Goal: Task Accomplishment & Management: Manage account settings

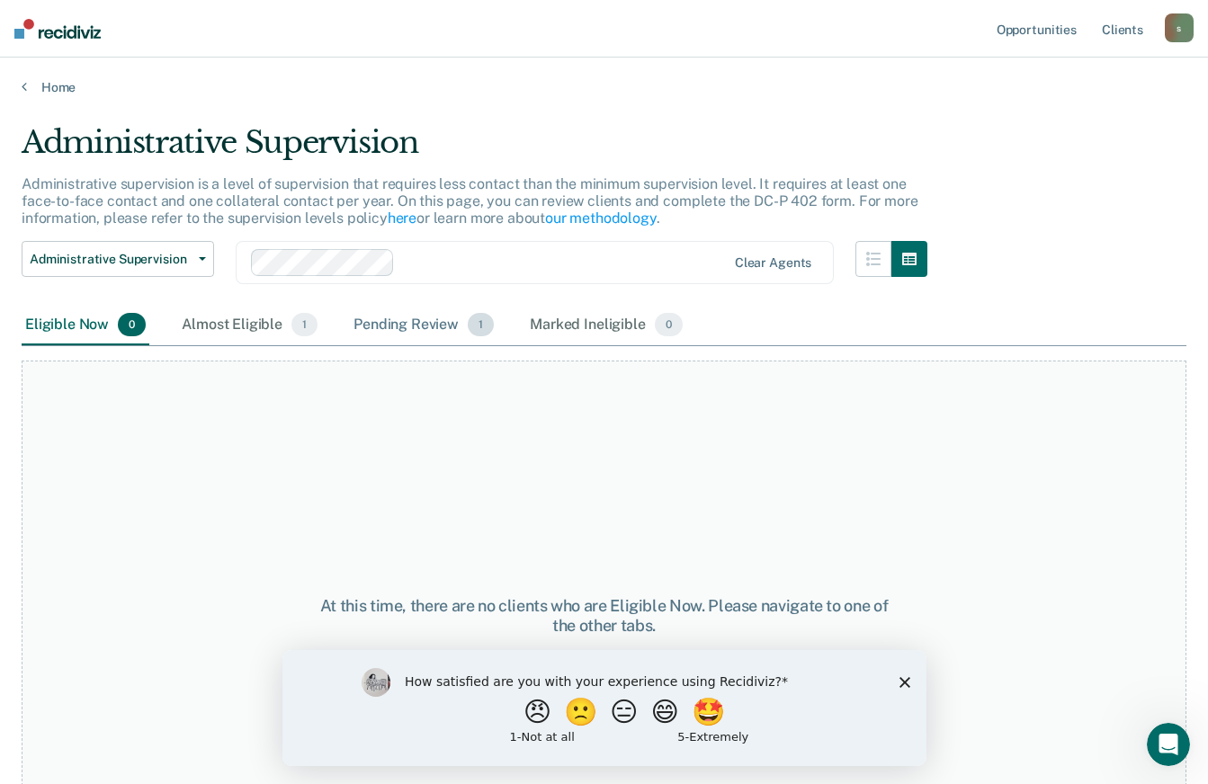
click at [402, 321] on div "Pending Review 1" at bounding box center [423, 326] width 147 height 40
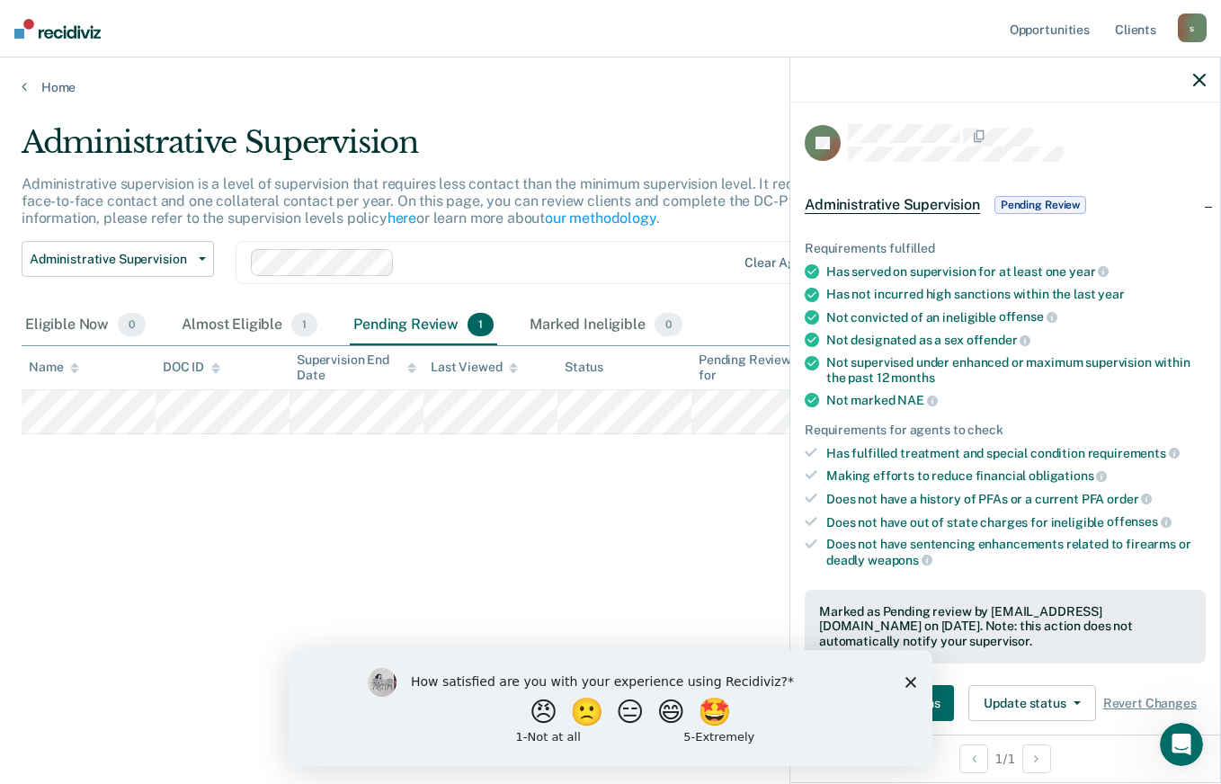
click at [905, 680] on div "How satisfied are you with your experience using Recidiviz? 😠 🙁 😑 😄 🤩 1 - Not a…" at bounding box center [611, 707] width 644 height 116
click at [909, 680] on polygon "Close survey" at bounding box center [911, 681] width 11 height 11
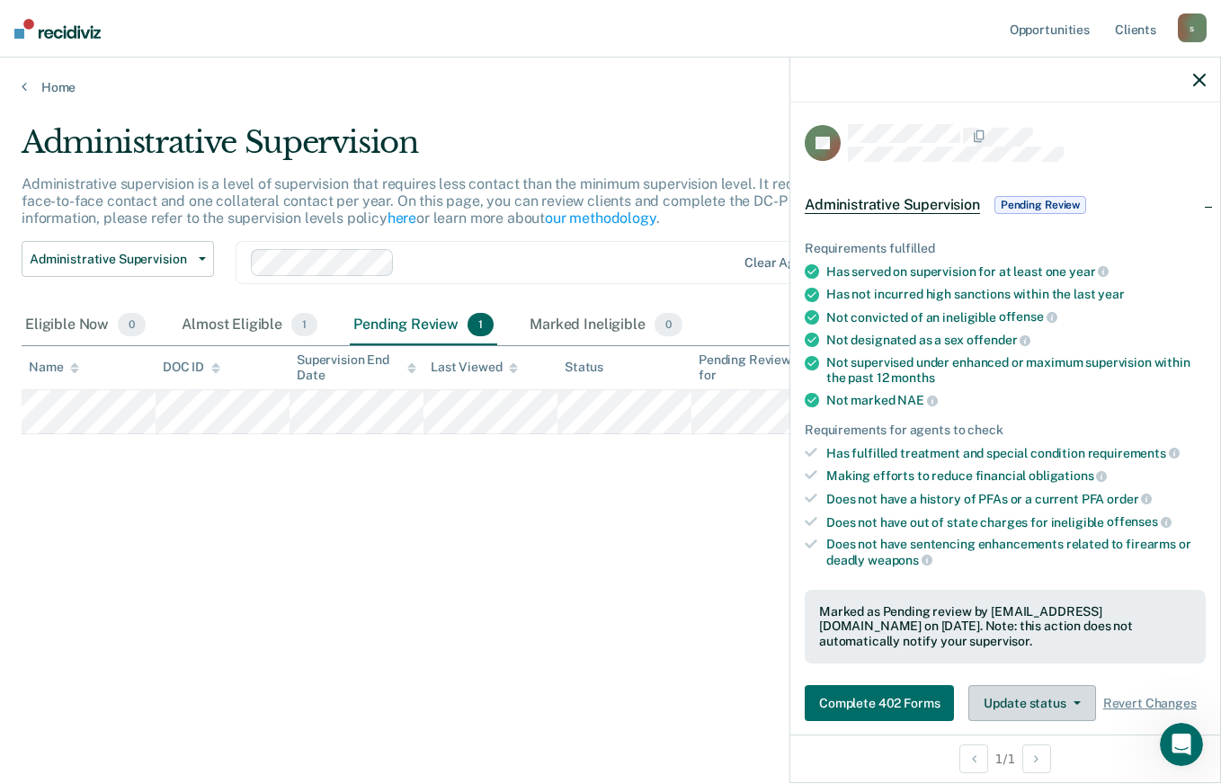
click at [1076, 720] on button "Update status" at bounding box center [1032, 703] width 127 height 36
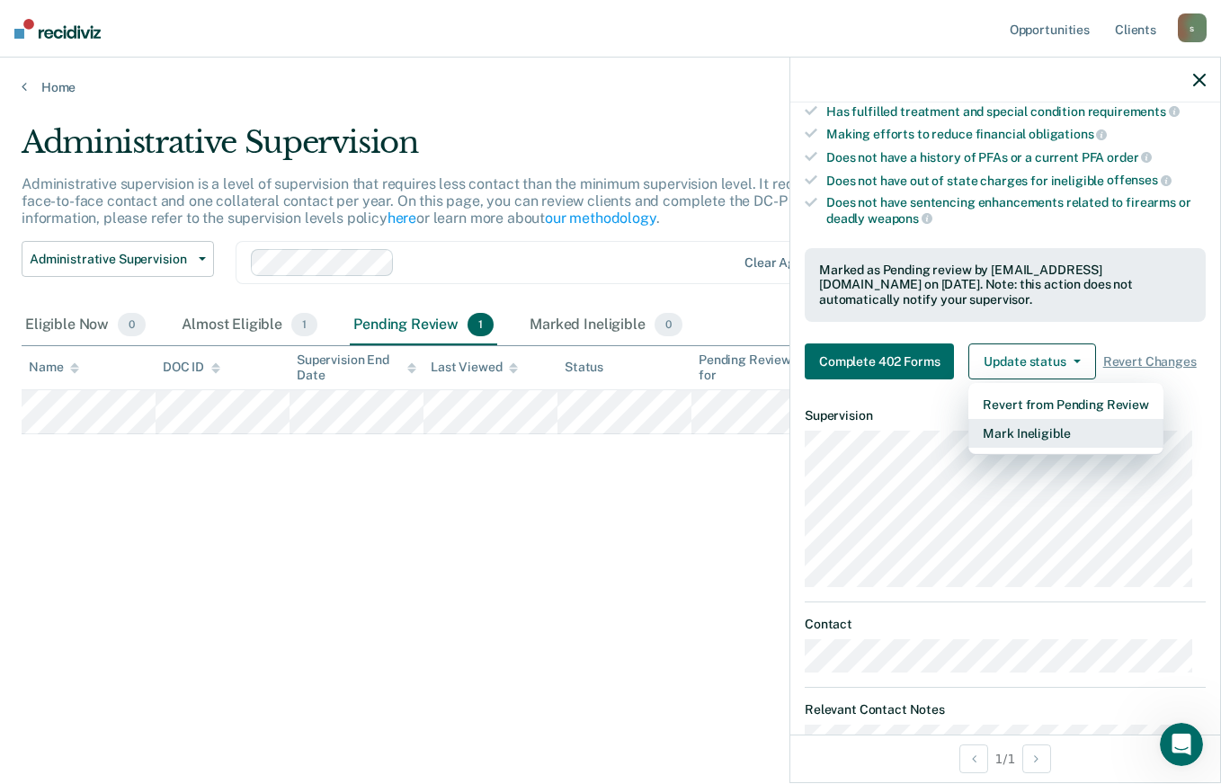
click at [1043, 448] on button "Mark Ineligible" at bounding box center [1066, 433] width 194 height 29
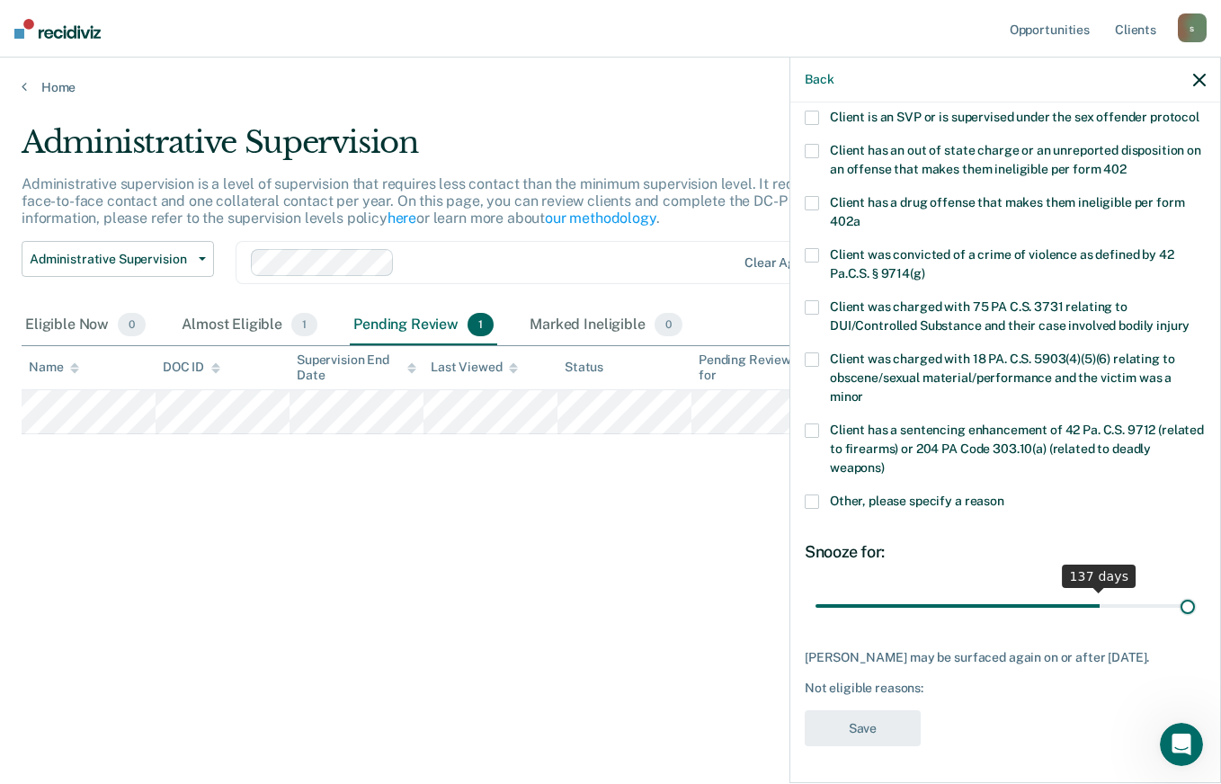
scroll to position [280, 0]
drag, startPoint x: 880, startPoint y: 589, endPoint x: 1205, endPoint y: 597, distance: 324.8
type input "180"
click at [1195, 597] on input "range" at bounding box center [1006, 605] width 380 height 31
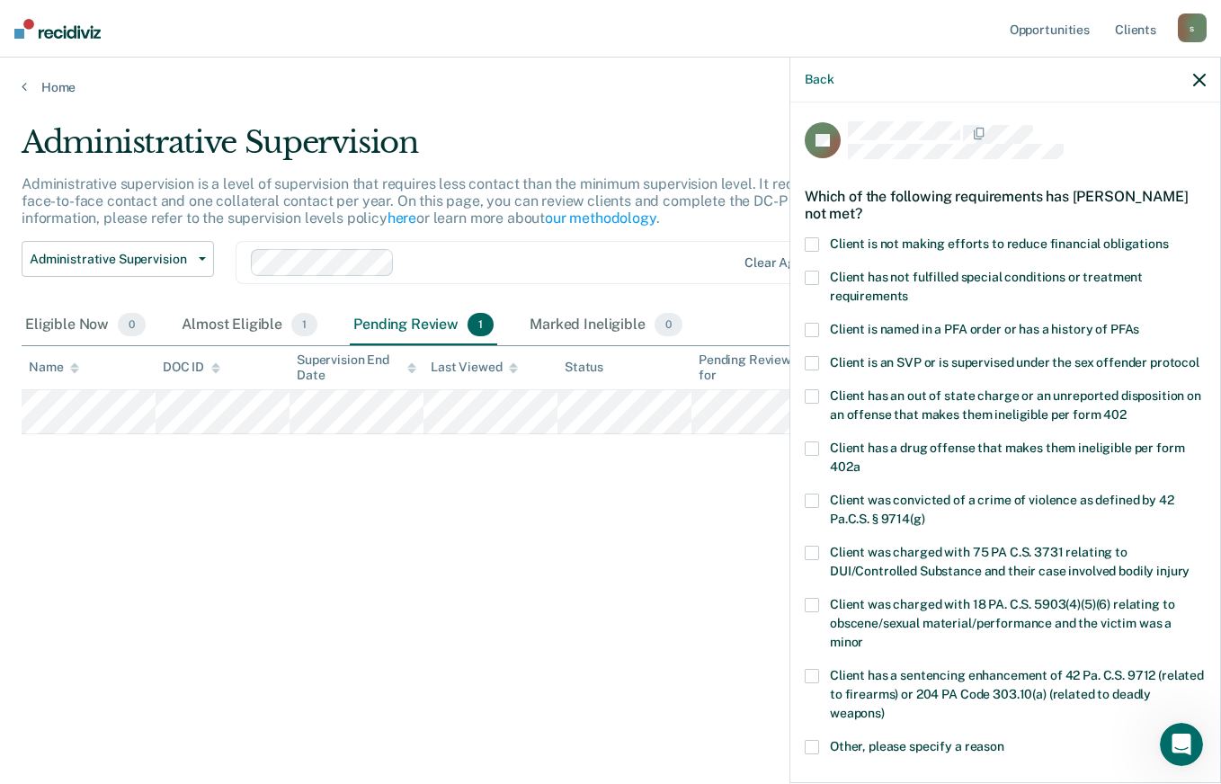
scroll to position [0, 0]
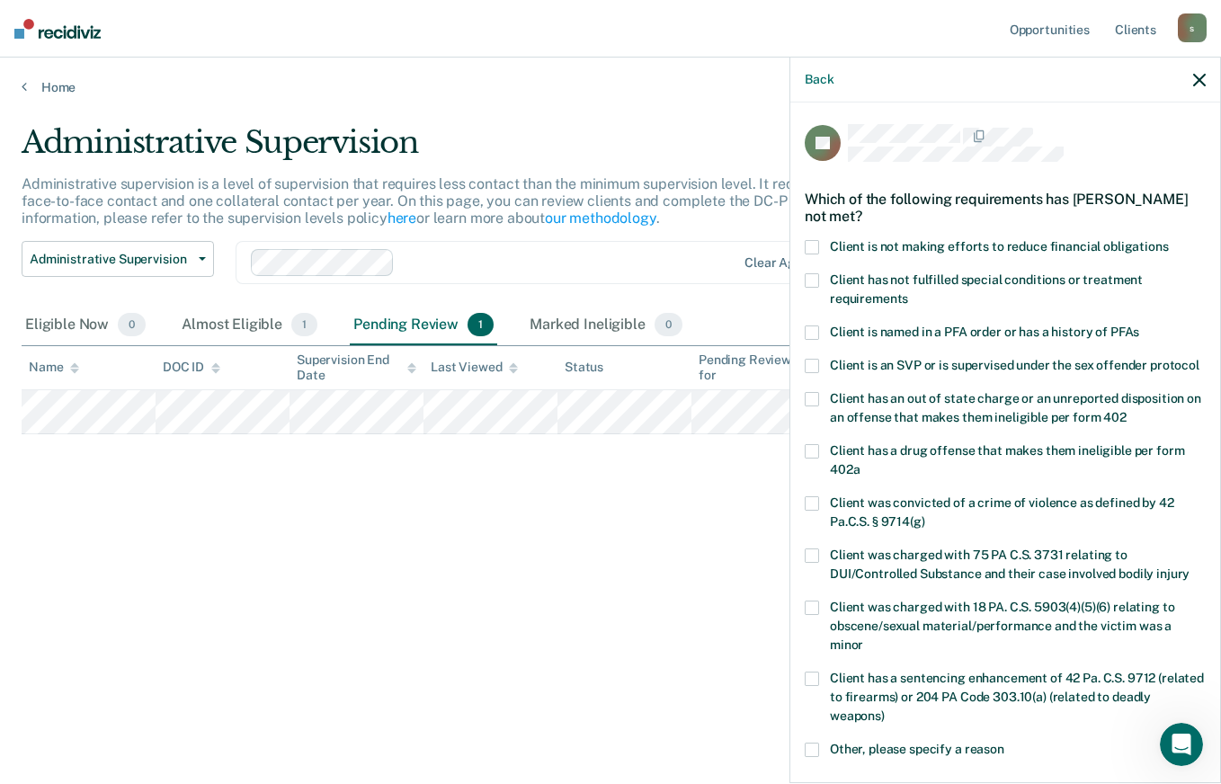
click at [813, 246] on span at bounding box center [812, 247] width 14 height 14
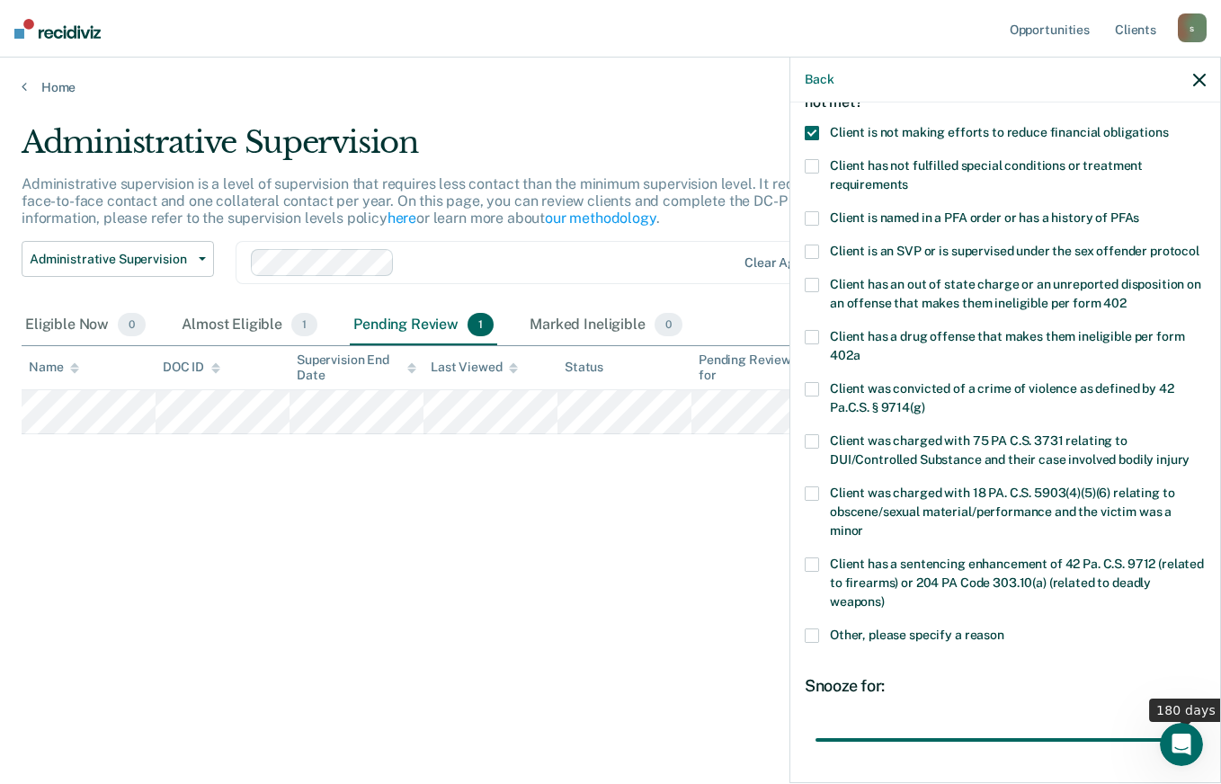
scroll to position [280, 0]
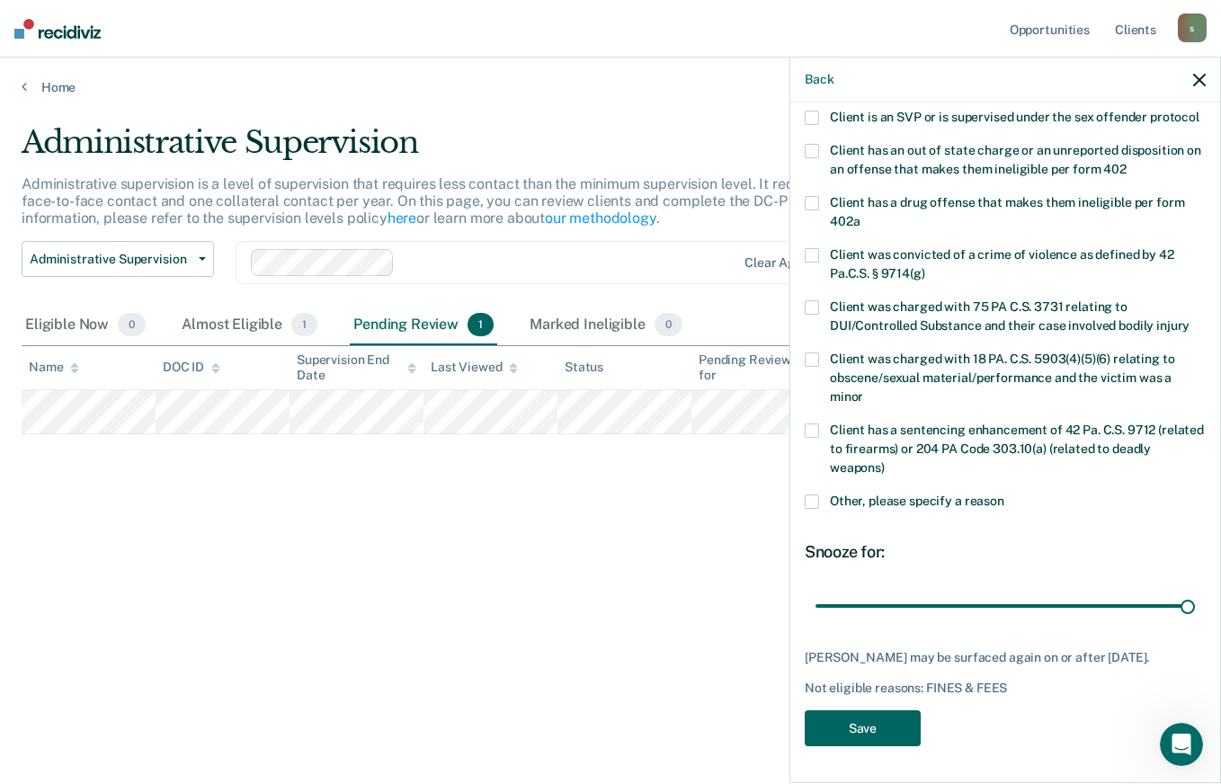
click at [875, 732] on button "Save" at bounding box center [863, 728] width 116 height 37
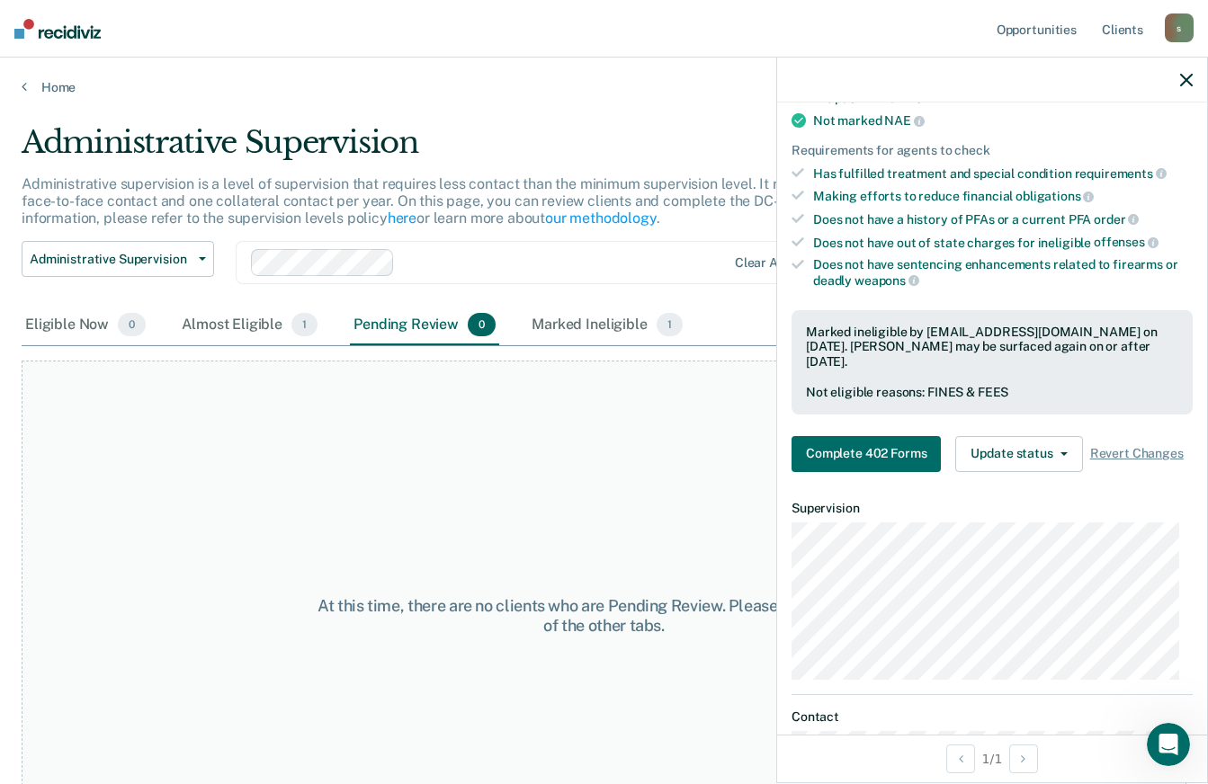
click at [1188, 74] on icon "button" at bounding box center [1186, 80] width 13 height 13
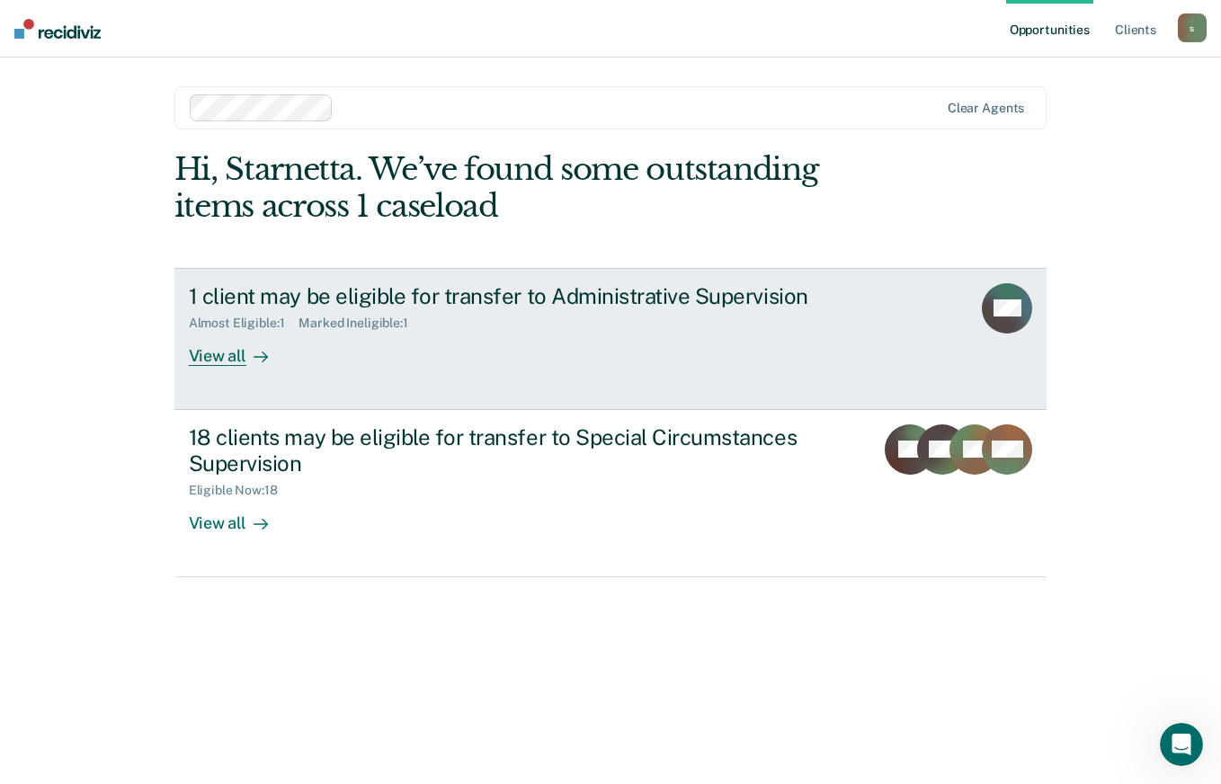
click at [210, 353] on div "View all" at bounding box center [239, 348] width 101 height 35
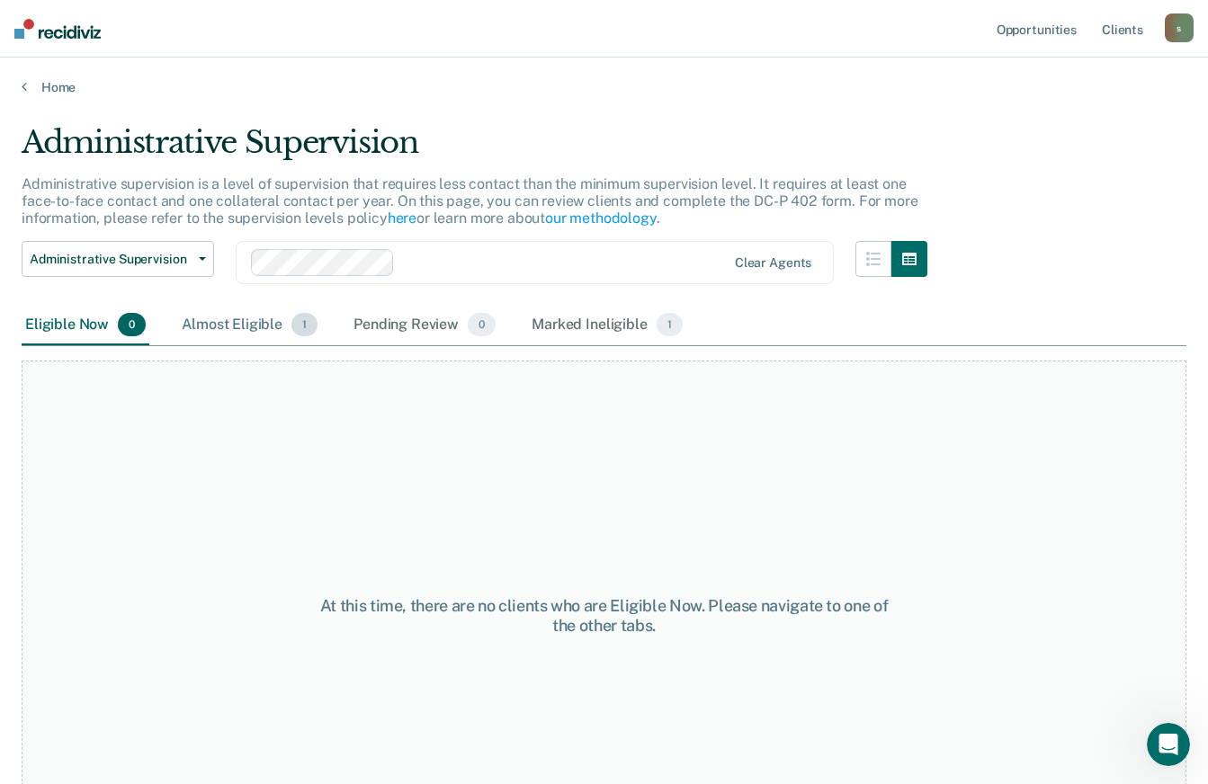
click at [257, 332] on div "Almost Eligible 1" at bounding box center [249, 326] width 143 height 40
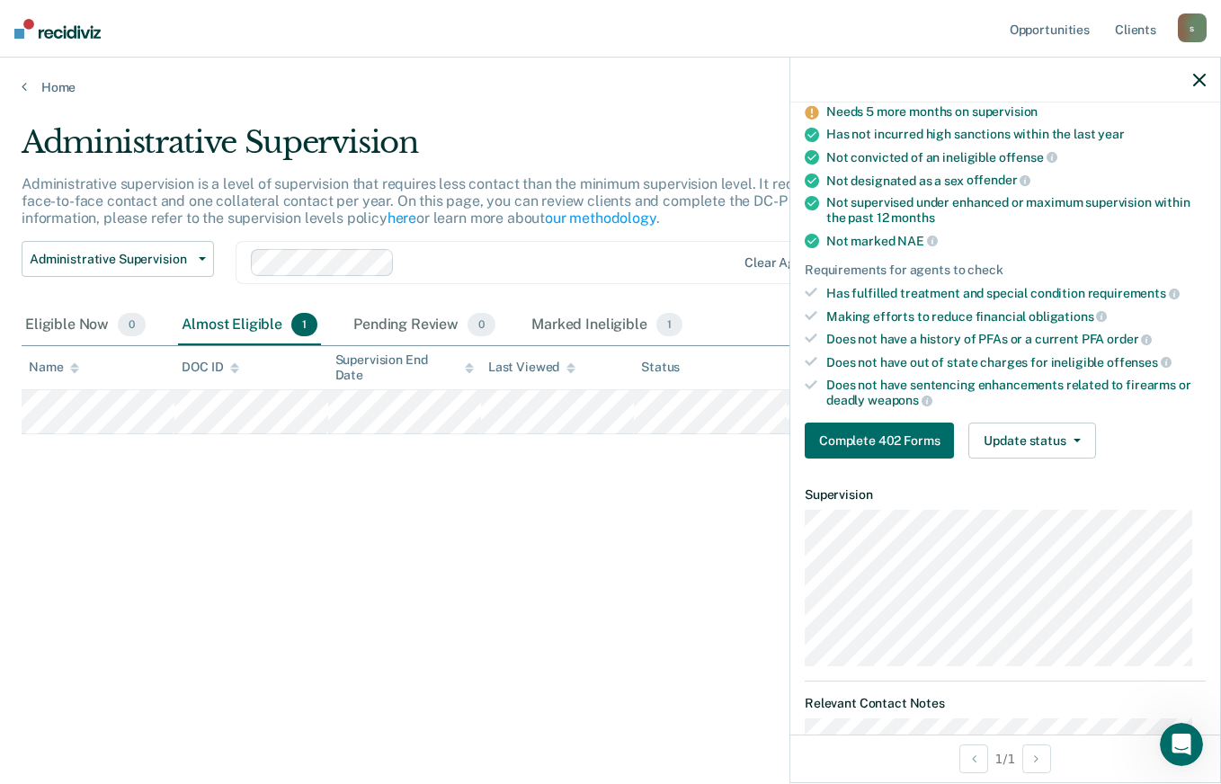
scroll to position [311, 0]
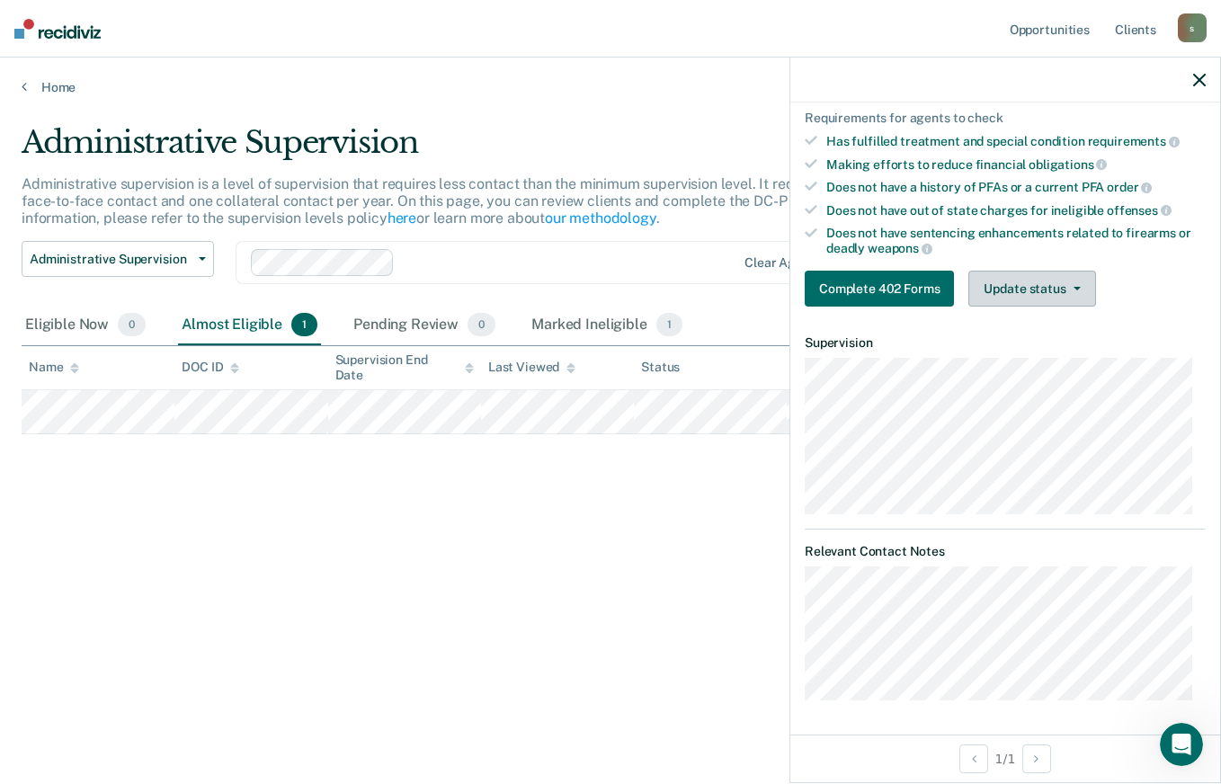
click at [1079, 287] on icon "button" at bounding box center [1077, 289] width 7 height 4
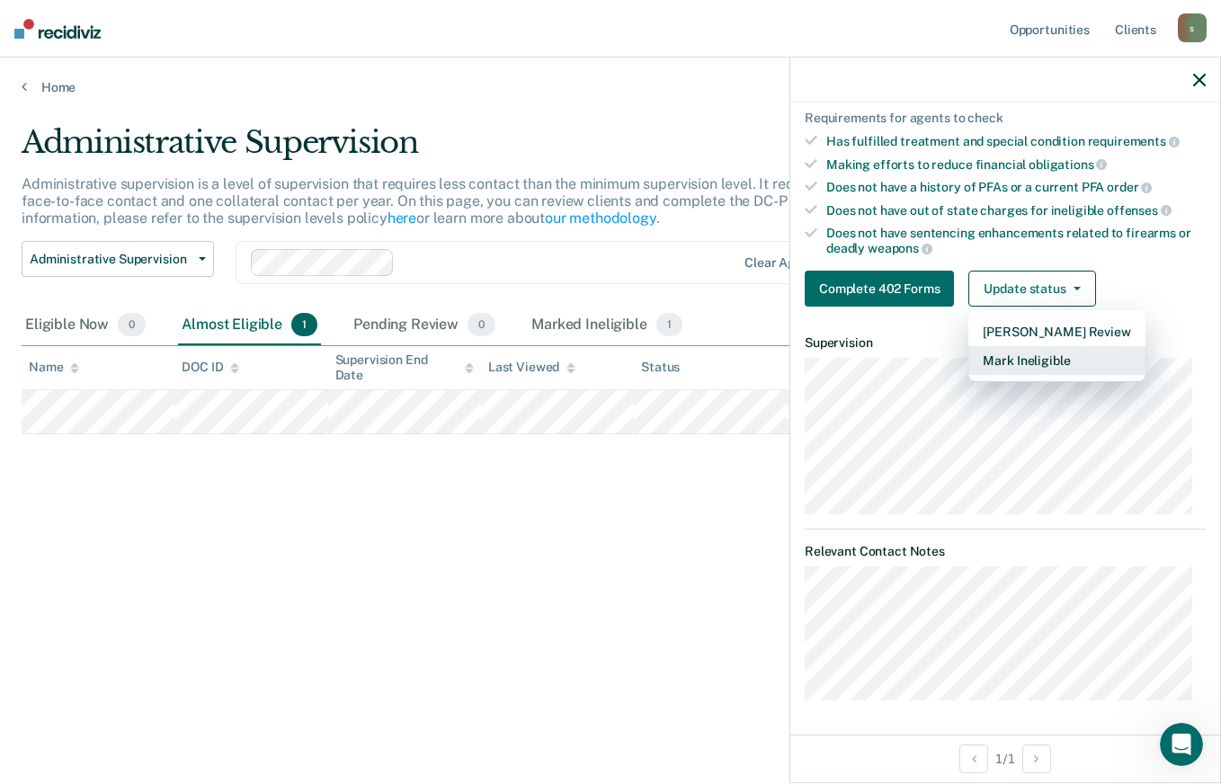
click at [1030, 360] on button "Mark Ineligible" at bounding box center [1057, 360] width 176 height 29
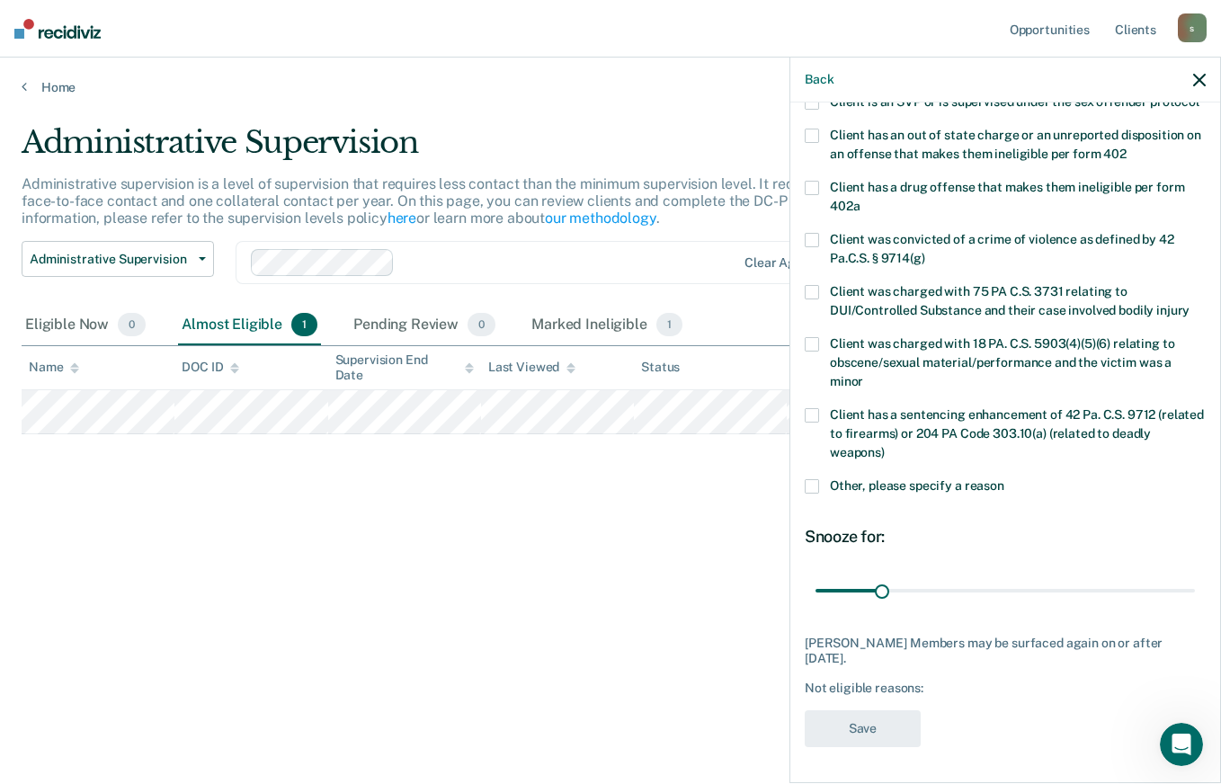
scroll to position [280, 0]
drag, startPoint x: 880, startPoint y: 590, endPoint x: 1223, endPoint y: 593, distance: 343.5
type input "180"
click at [1195, 593] on input "range" at bounding box center [1006, 591] width 380 height 31
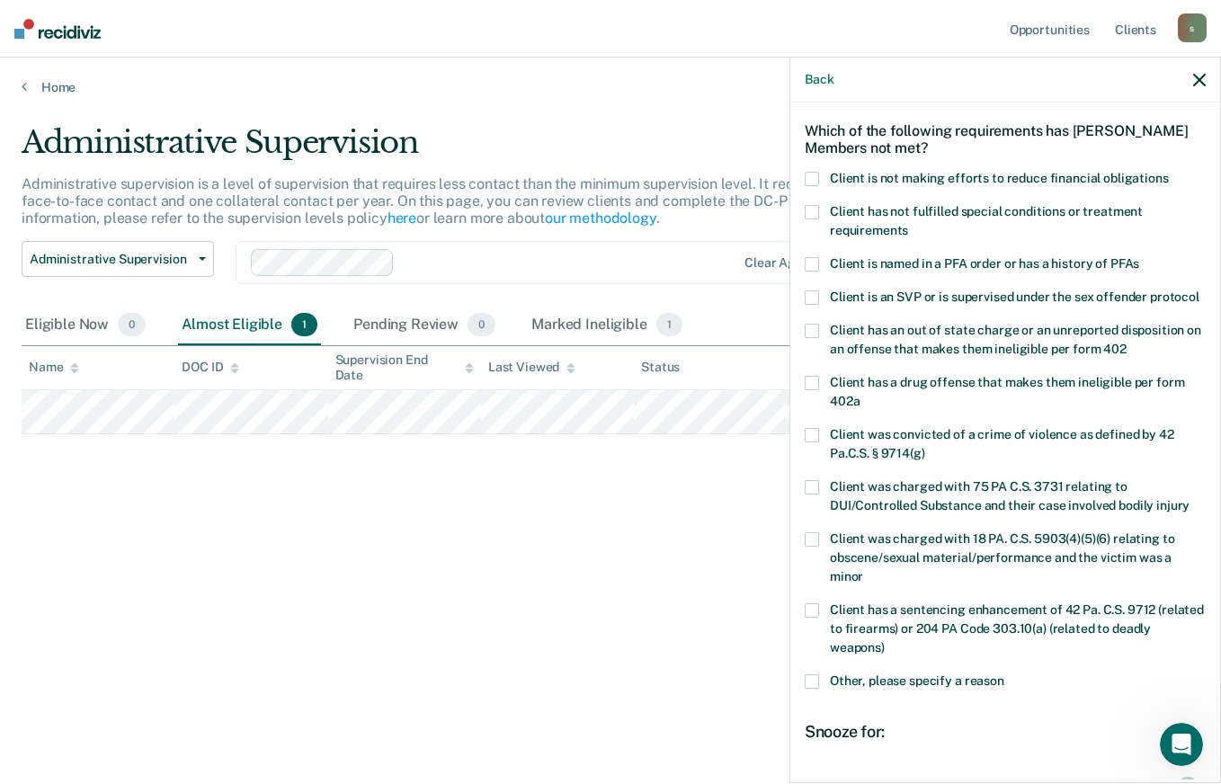
scroll to position [180, 0]
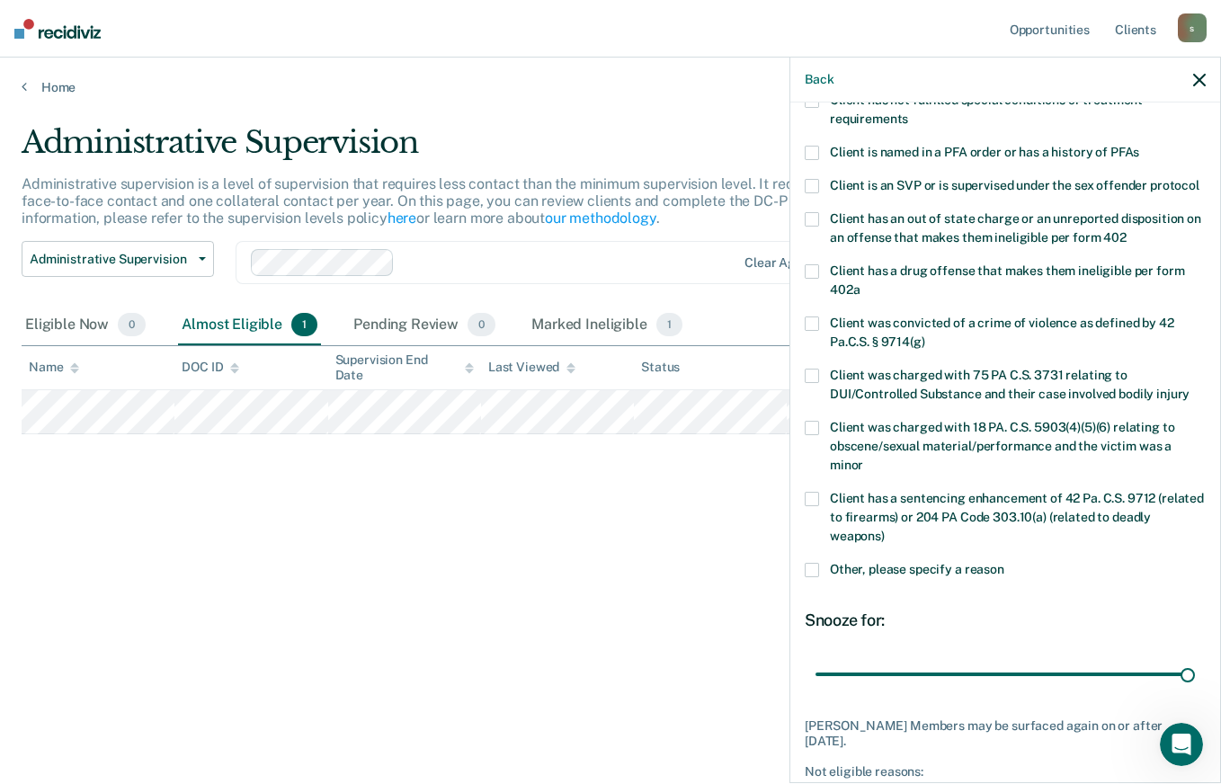
click at [811, 577] on span at bounding box center [812, 570] width 14 height 14
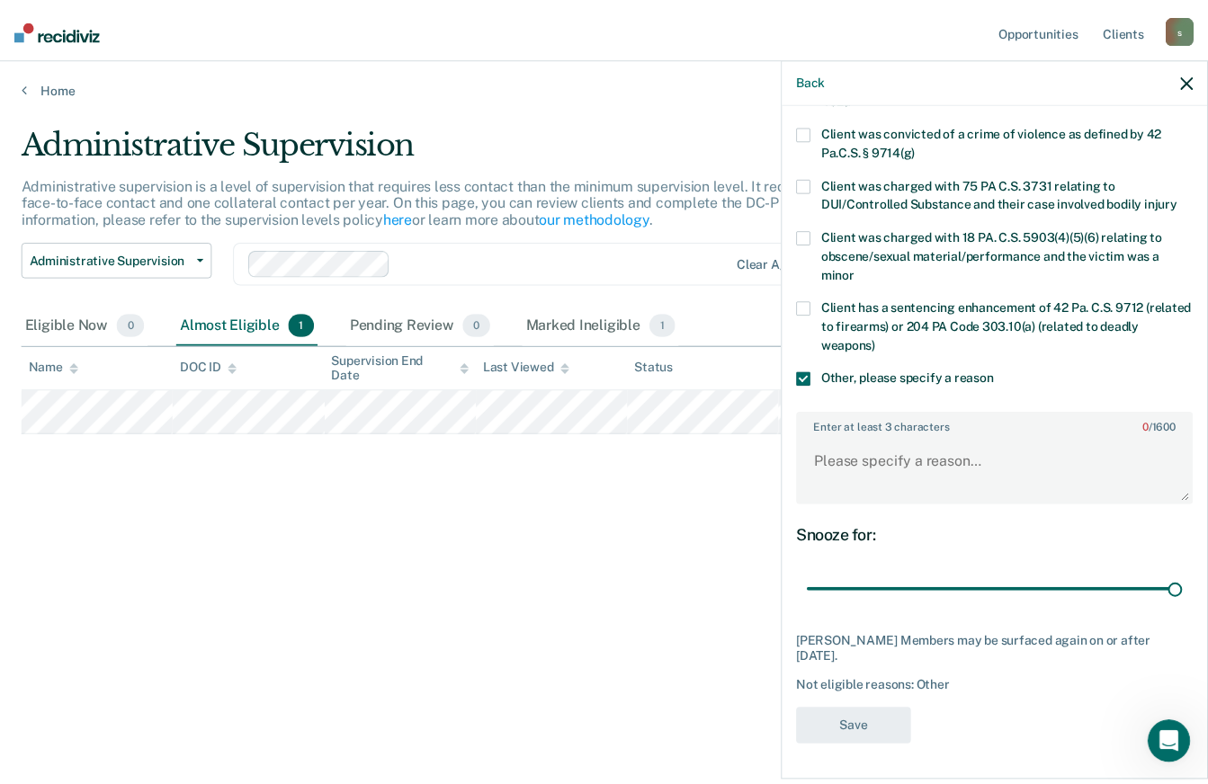
scroll to position [389, 0]
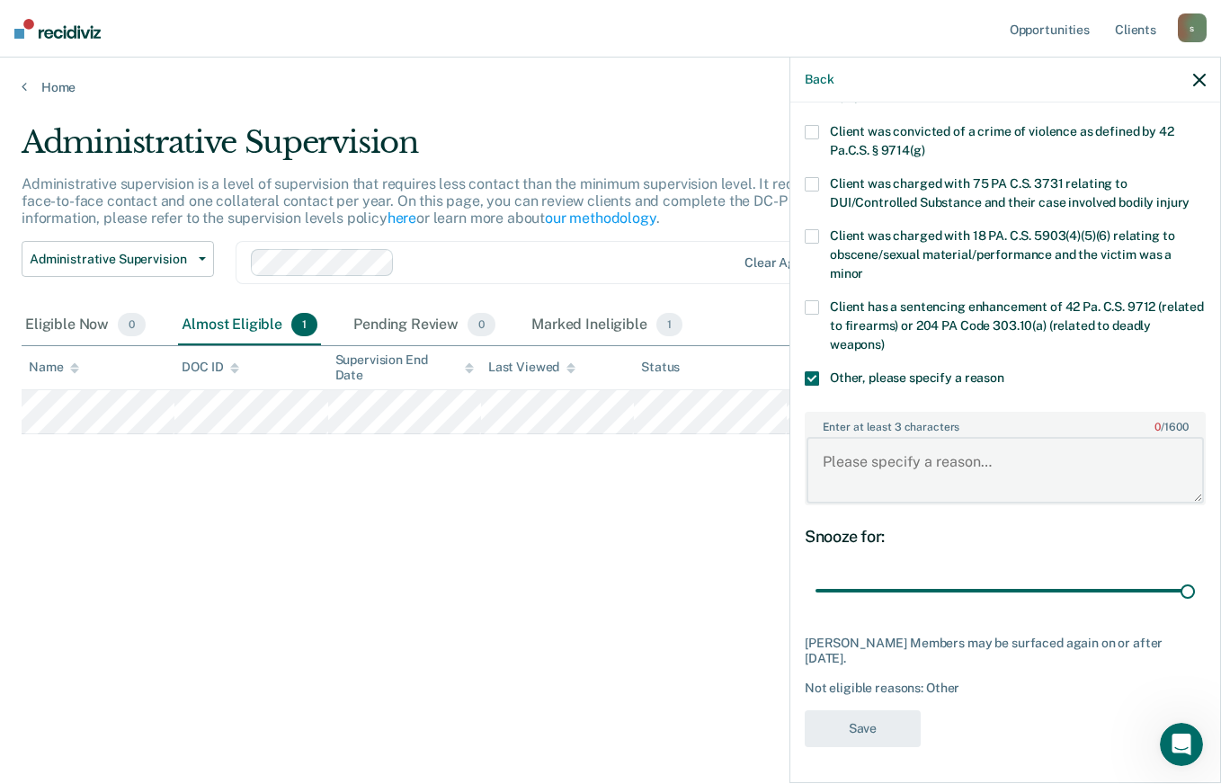
click at [839, 470] on textarea "Enter at least 3 characters 0 / 1600" at bounding box center [1005, 470] width 397 height 67
type textarea "Needs 5 more months of supervision."
click at [870, 727] on button "Save" at bounding box center [863, 728] width 116 height 37
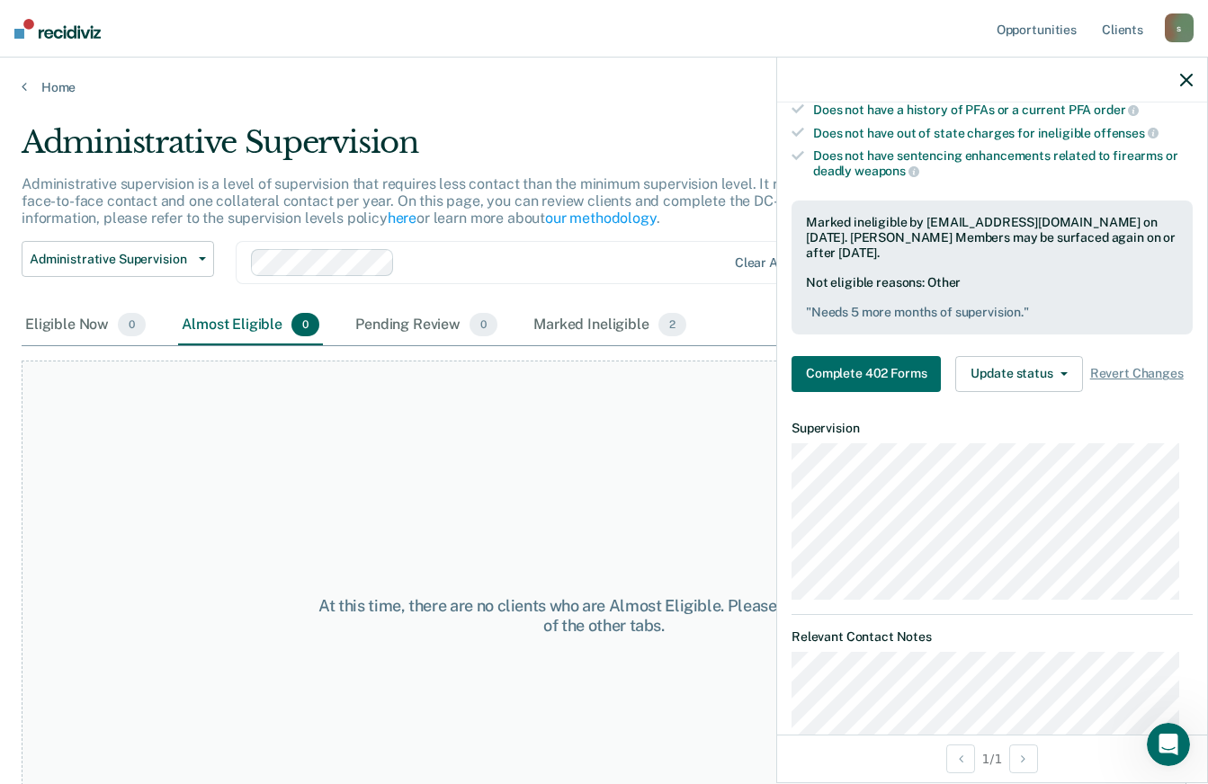
click at [1183, 76] on icon "button" at bounding box center [1186, 80] width 13 height 13
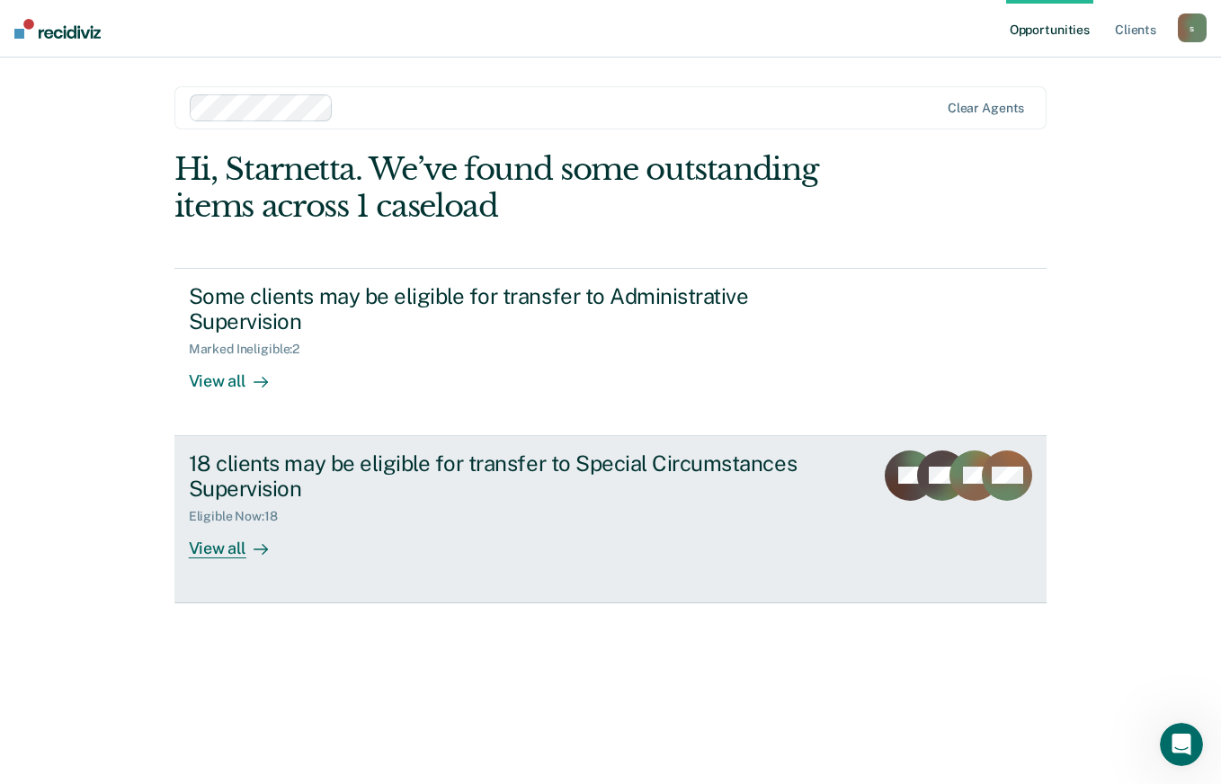
click at [229, 547] on div "View all" at bounding box center [239, 541] width 101 height 35
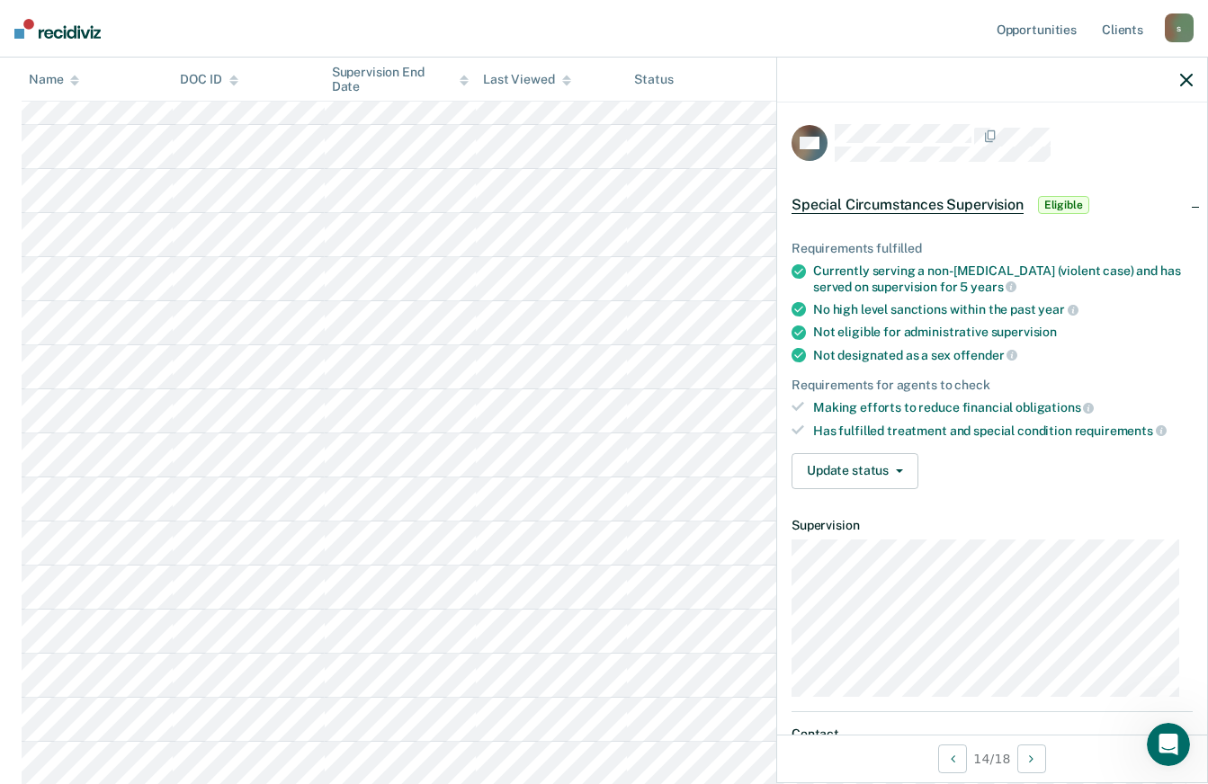
scroll to position [451, 0]
click at [1187, 77] on icon "button" at bounding box center [1186, 80] width 13 height 13
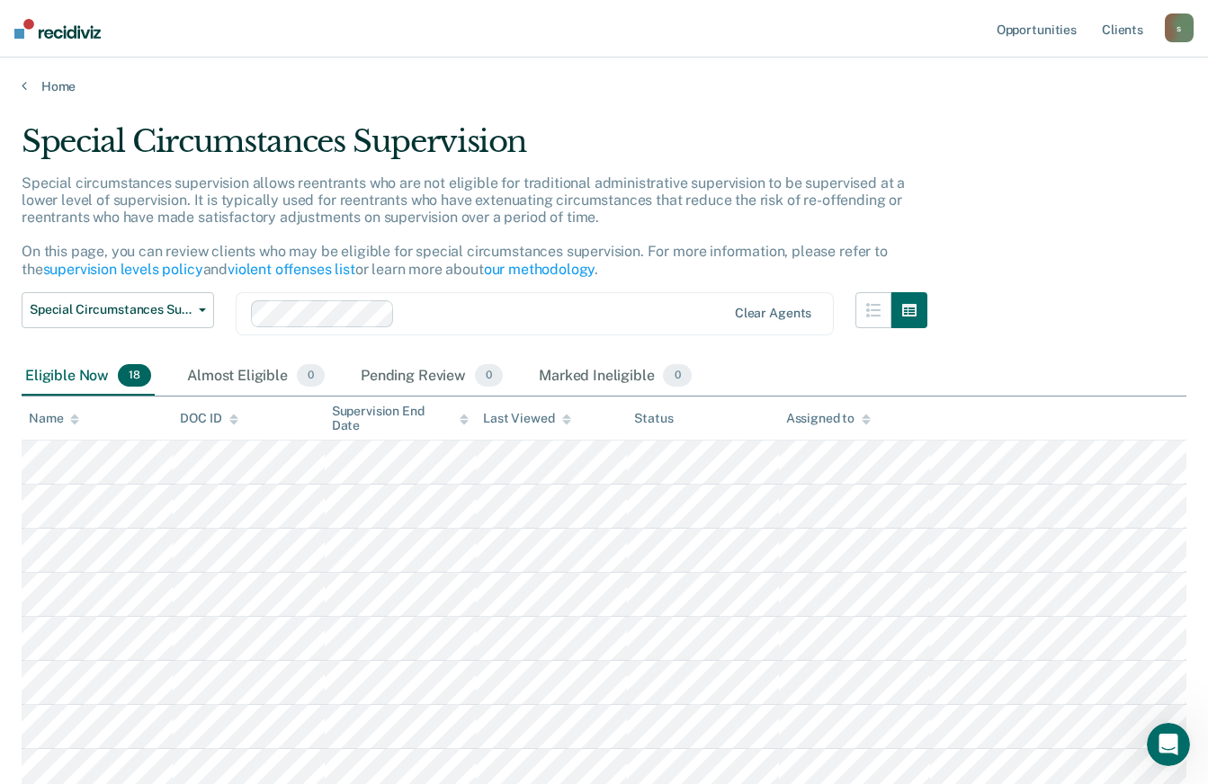
scroll to position [0, 0]
